Goal: Find specific page/section: Find specific page/section

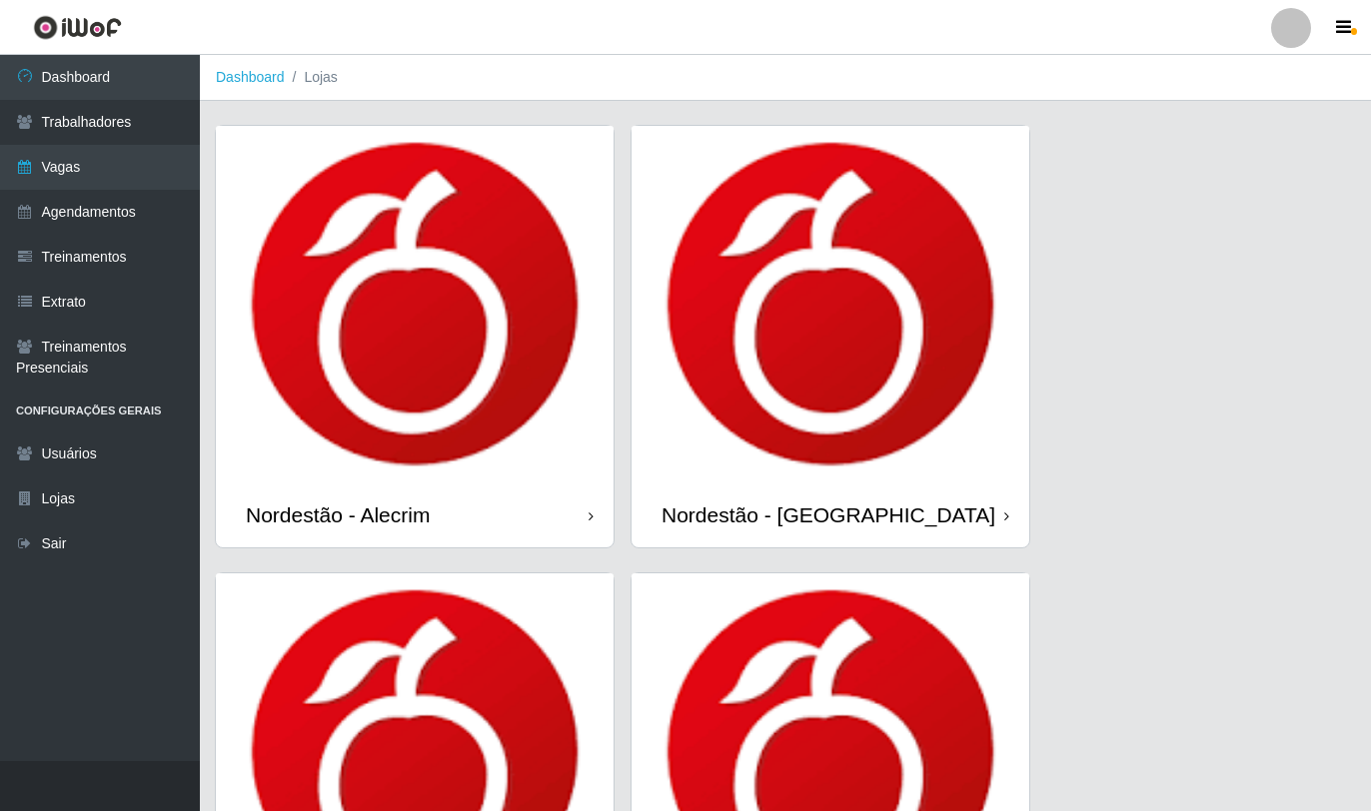
scroll to position [92, 0]
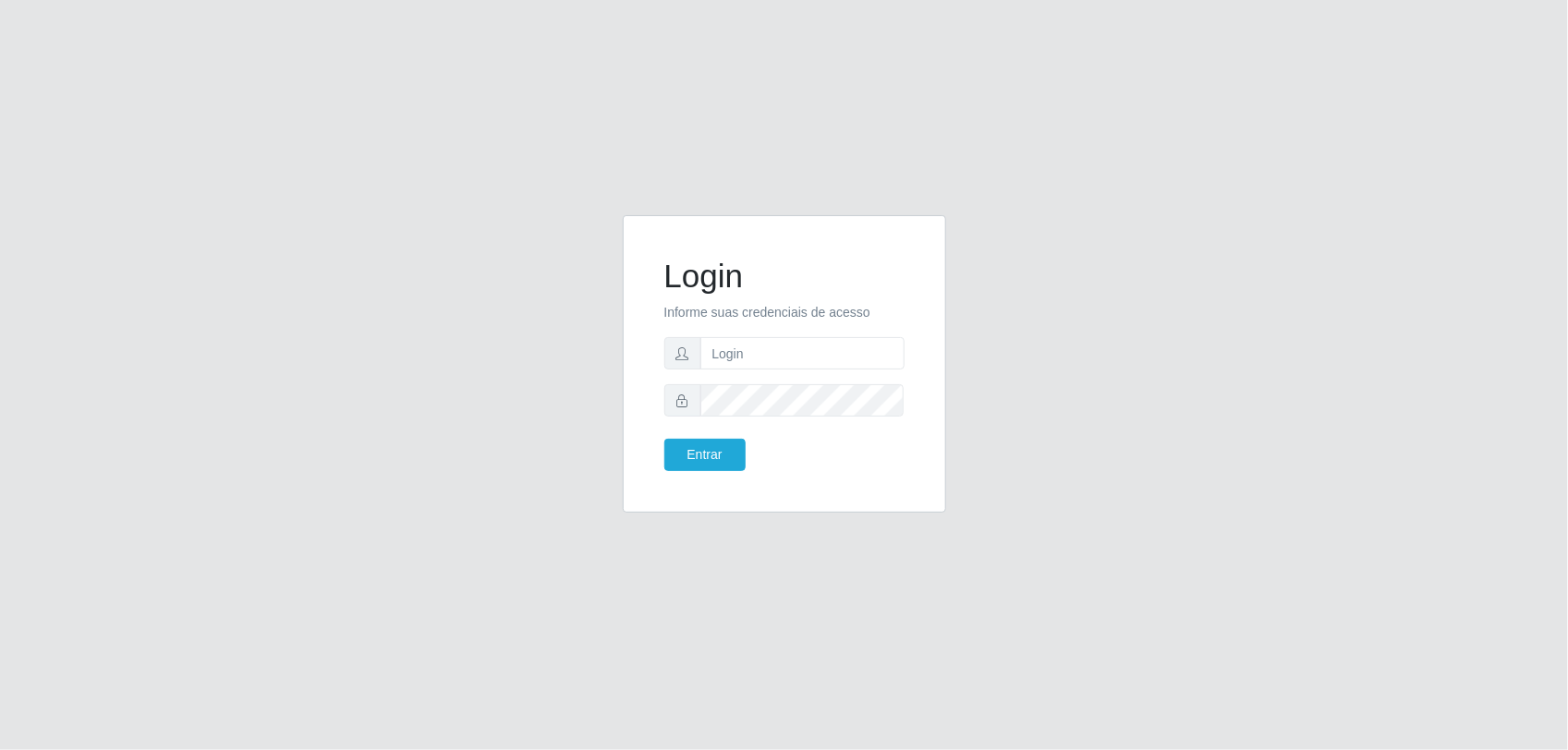
type input "[PERSON_NAME][EMAIL_ADDRESS][DOMAIN_NAME]"
click at [664, 439] on button "Entrar" at bounding box center [704, 455] width 81 height 32
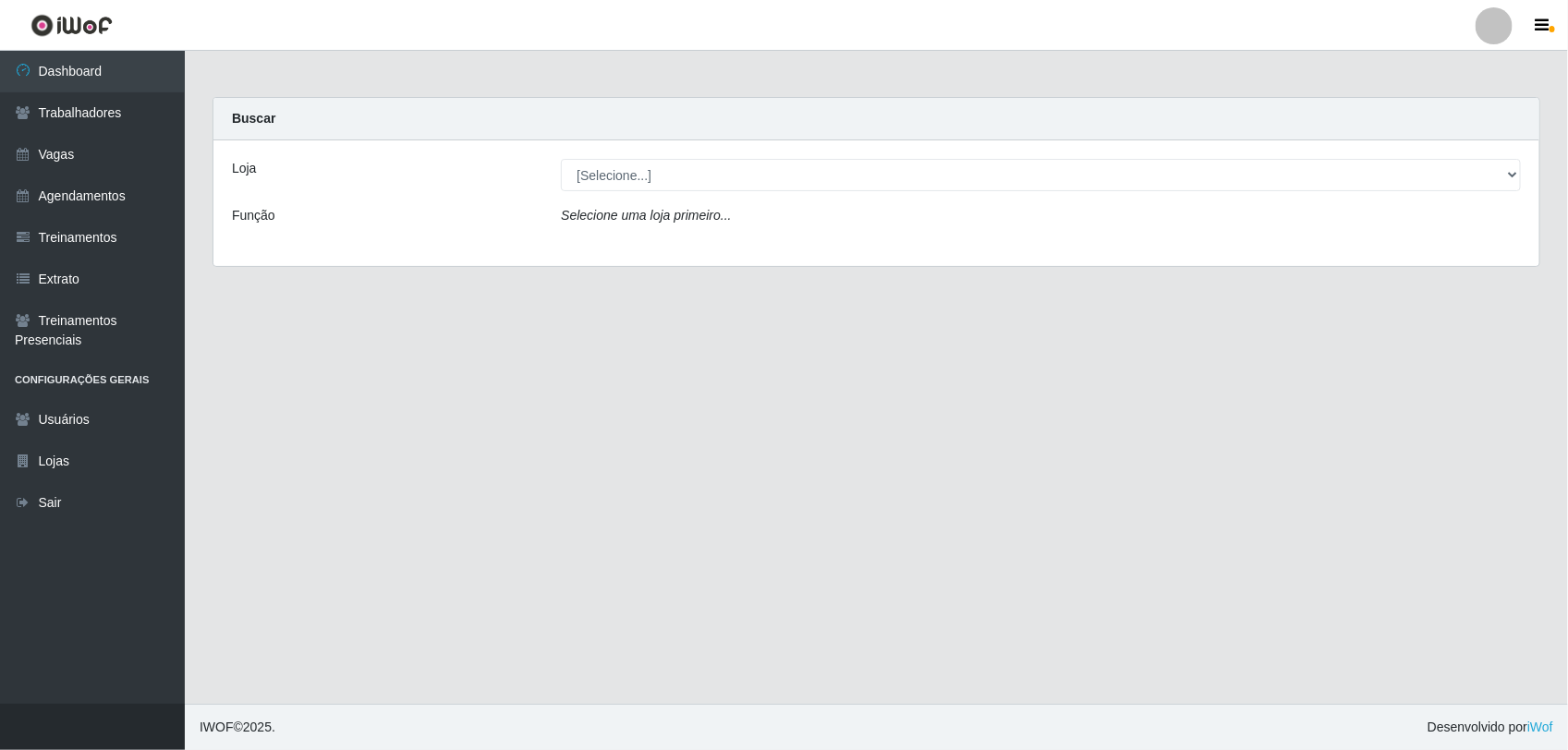
click at [942, 421] on main "Carregando... Buscar Loja [Selecione...] Nordestão - Alecrim Nordestão - Nova P…" at bounding box center [876, 377] width 1383 height 653
click at [71, 158] on link "Vagas" at bounding box center [92, 154] width 185 height 42
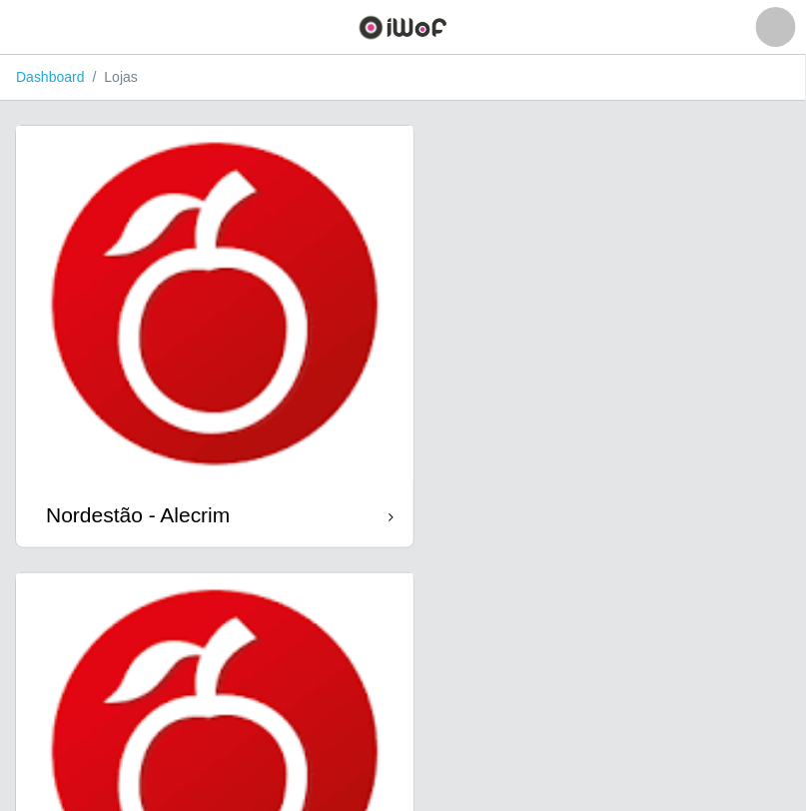
click at [237, 316] on img at bounding box center [215, 304] width 398 height 357
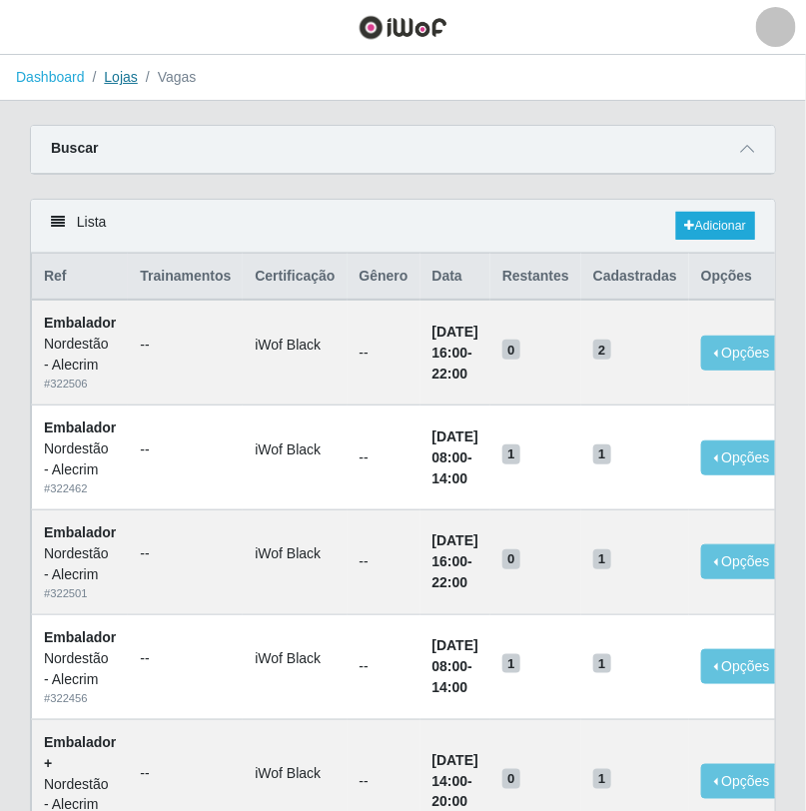
click at [105, 78] on link "Lojas" at bounding box center [120, 77] width 33 height 16
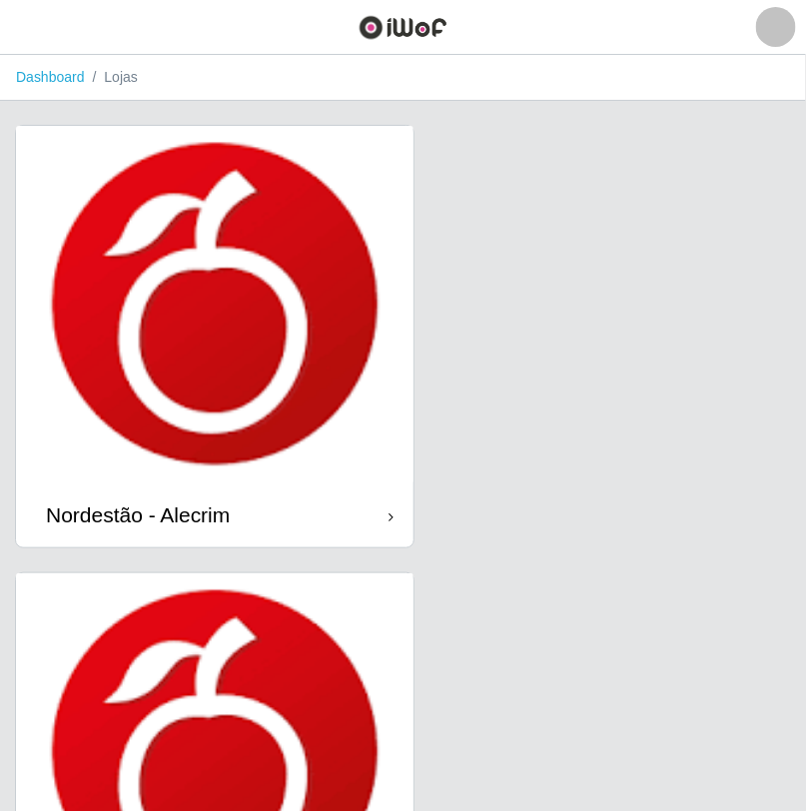
click at [253, 536] on div "Nordestão - Alecrim" at bounding box center [215, 515] width 398 height 65
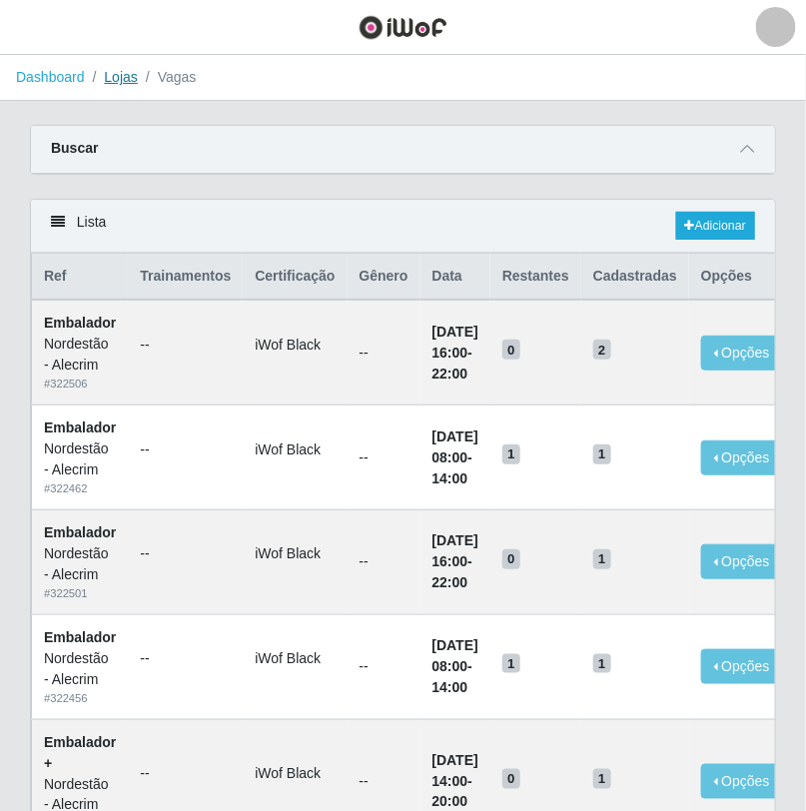
click at [118, 80] on link "Lojas" at bounding box center [120, 77] width 33 height 16
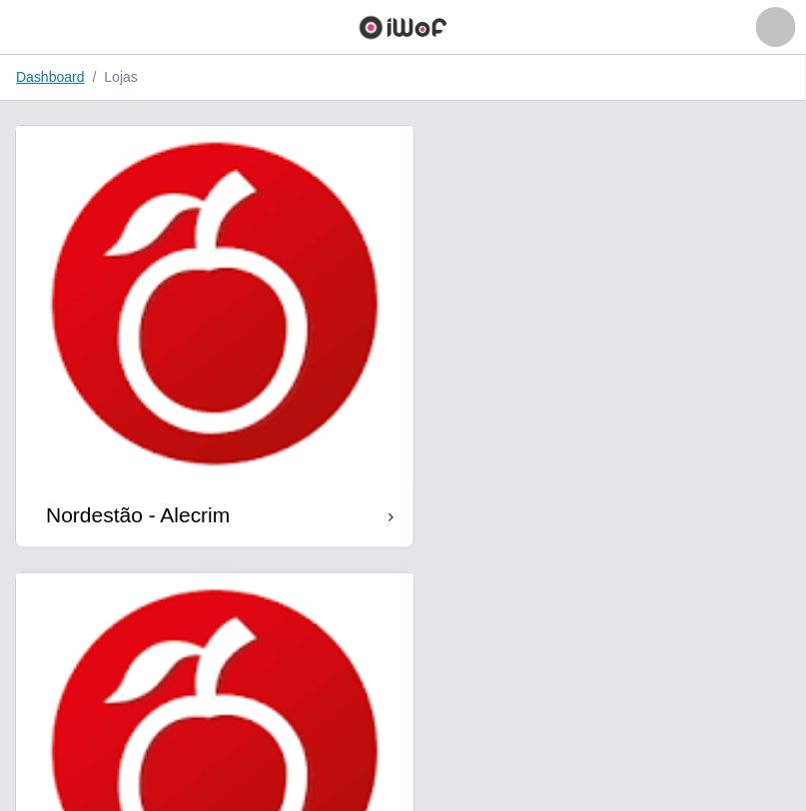
click at [57, 69] on link "Dashboard" at bounding box center [50, 77] width 69 height 16
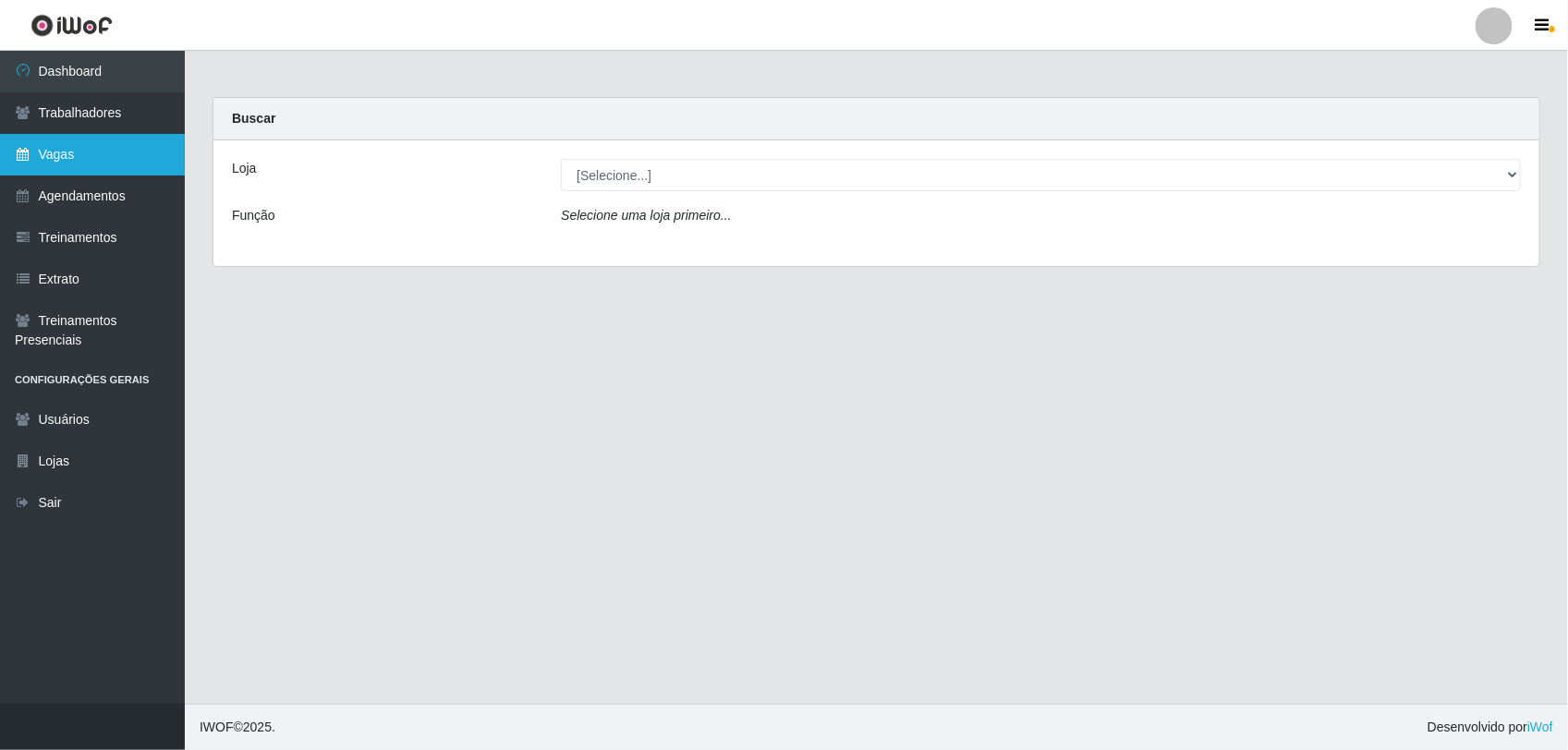
click at [74, 157] on link "Vagas" at bounding box center [92, 154] width 185 height 42
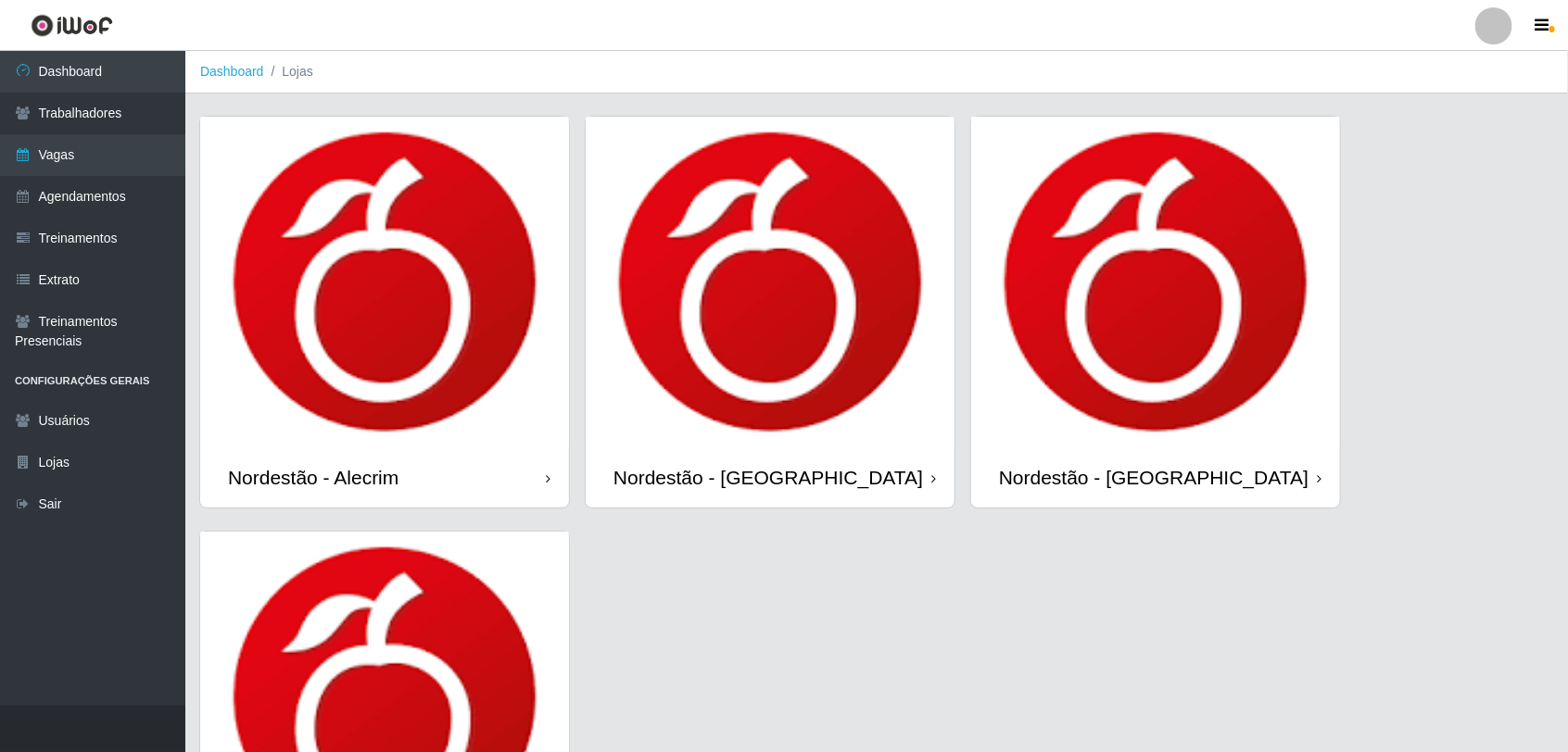
click at [422, 396] on img at bounding box center [385, 282] width 369 height 331
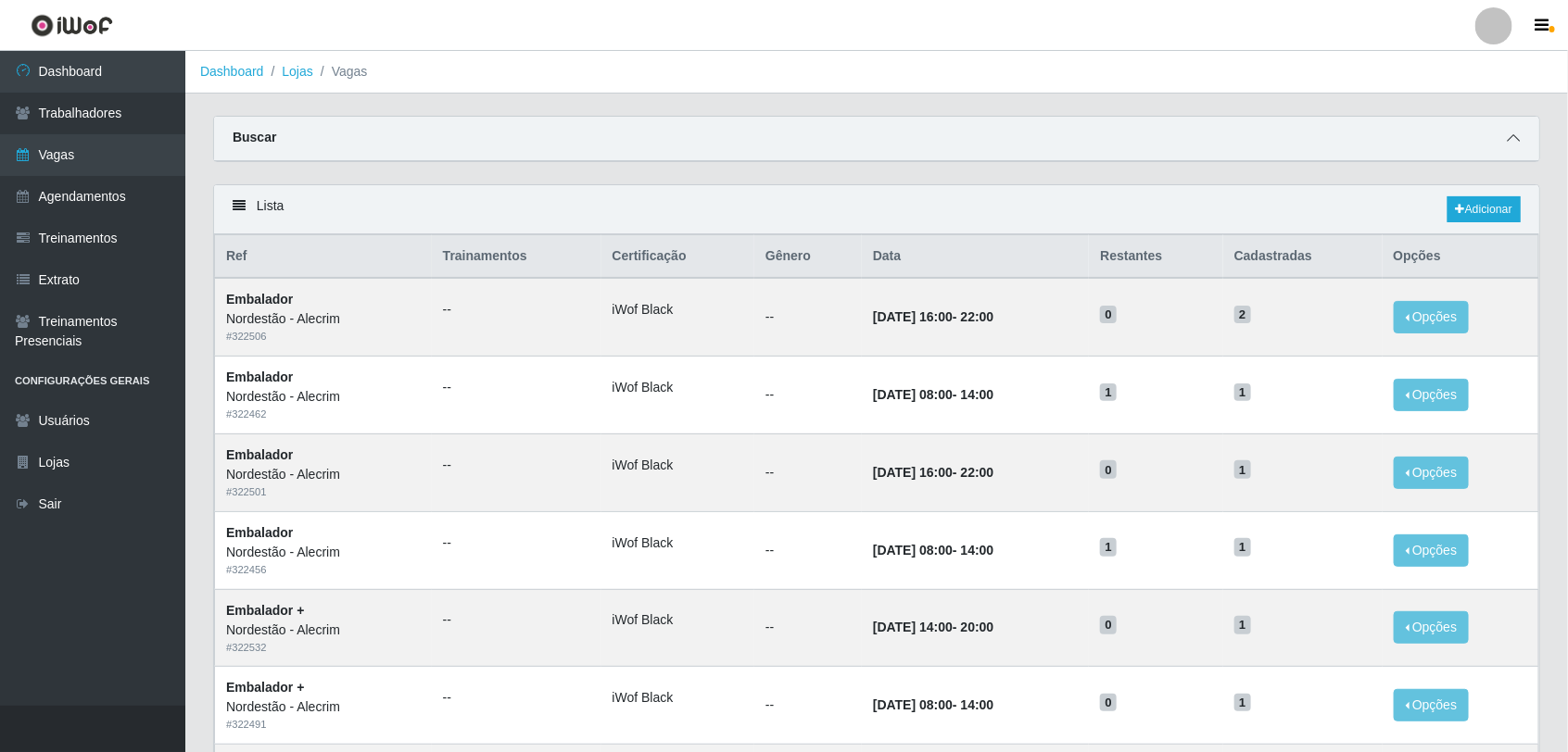
click at [1508, 142] on icon at bounding box center [1513, 138] width 13 height 13
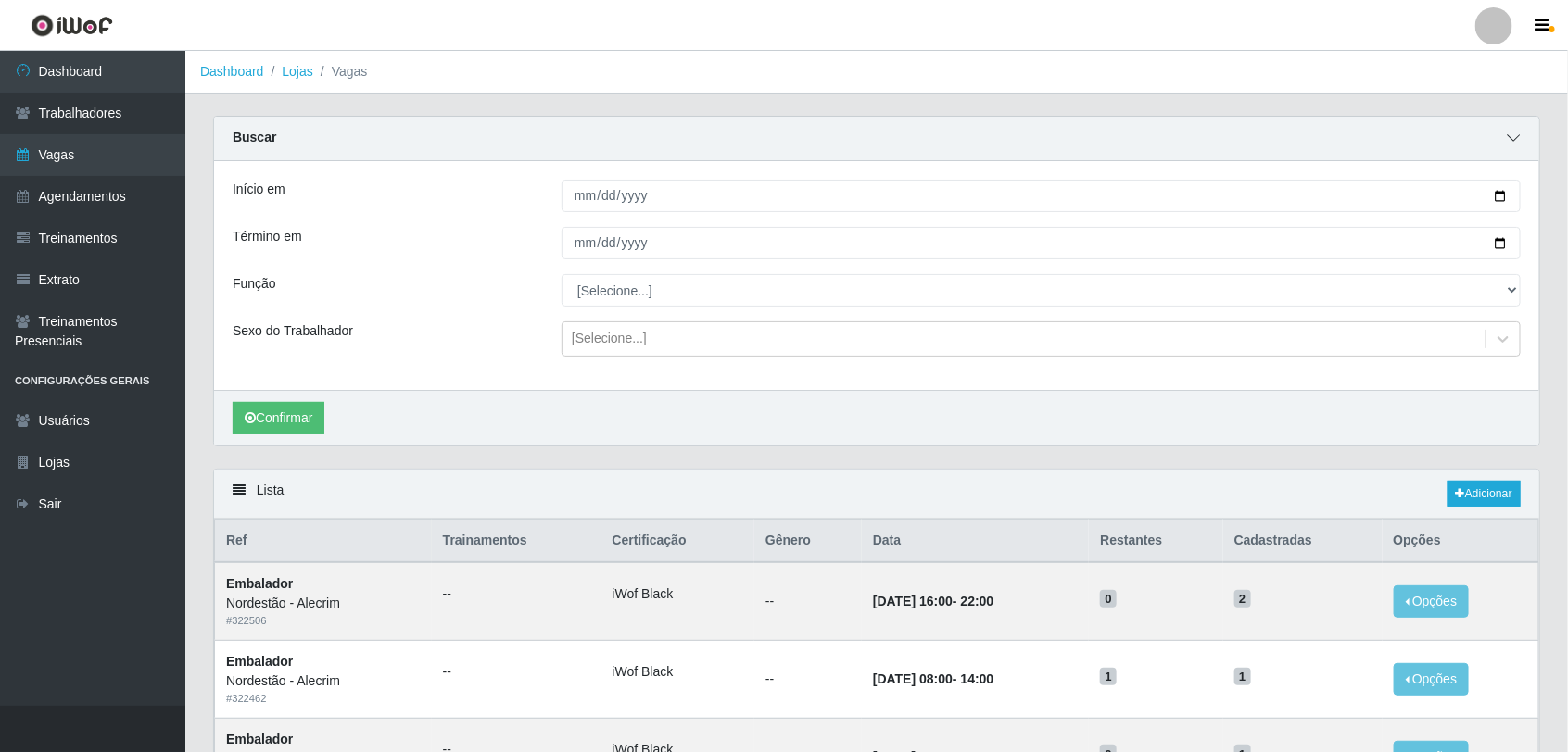
click at [1508, 140] on icon at bounding box center [1513, 138] width 13 height 13
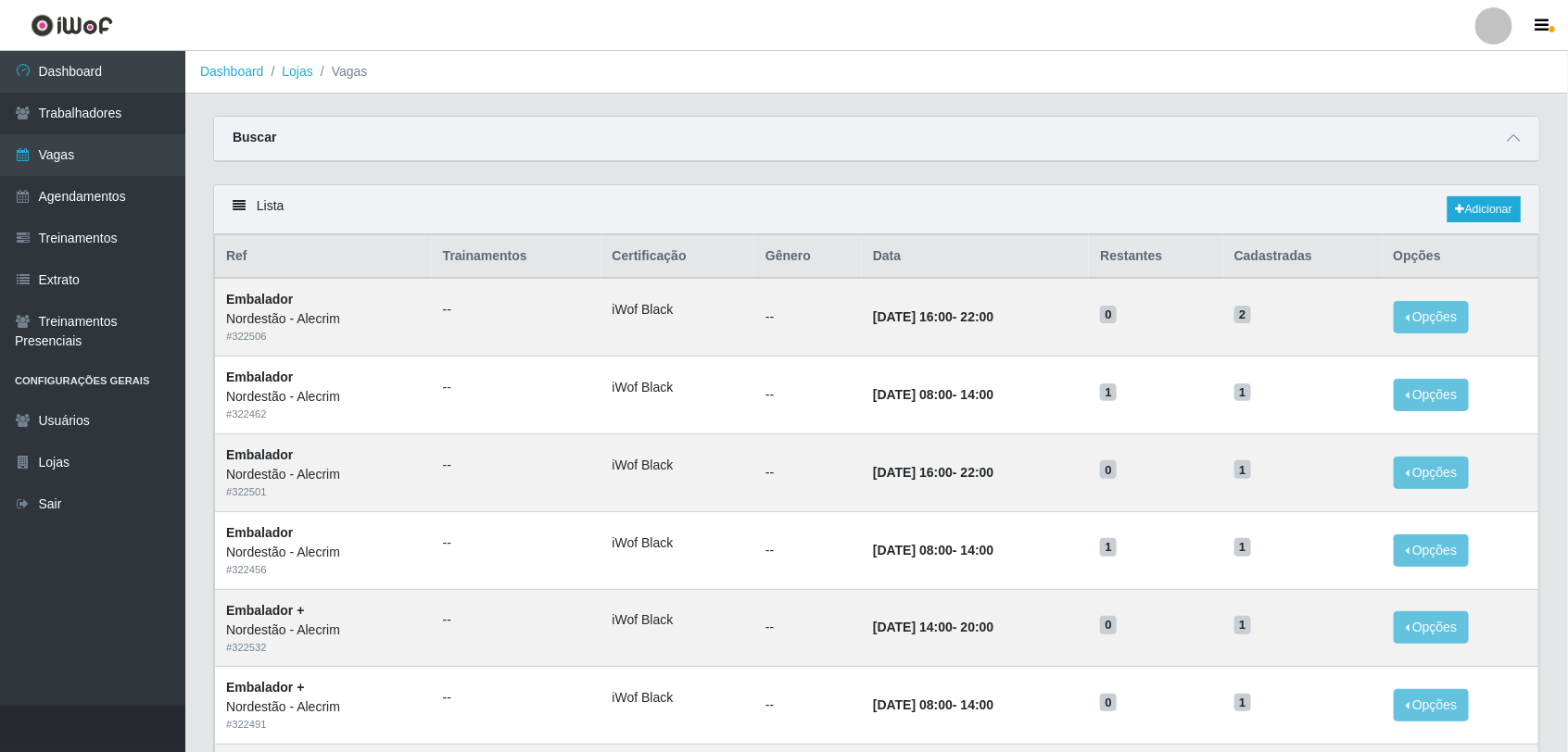
click at [313, 77] on li "Vagas" at bounding box center [340, 71] width 55 height 19
click at [295, 71] on link "Lojas" at bounding box center [297, 71] width 31 height 15
